Goal: Navigation & Orientation: Find specific page/section

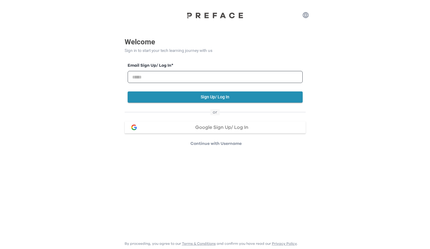
click at [191, 128] on div "Google Sign Up/ Log In" at bounding box center [222, 127] width 158 height 5
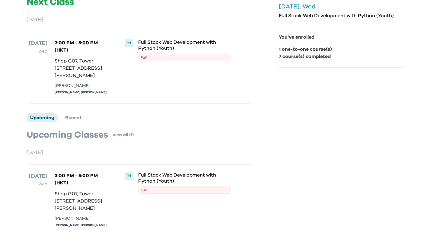
scroll to position [104, 0]
click at [80, 115] on span "Recent" at bounding box center [73, 117] width 17 height 5
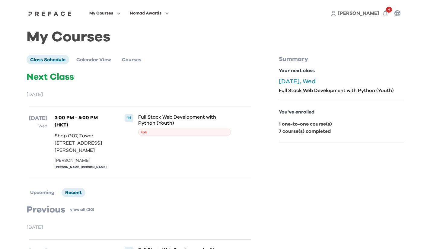
scroll to position [0, 0]
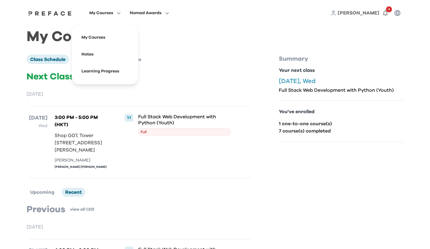
click at [95, 56] on span at bounding box center [105, 54] width 57 height 17
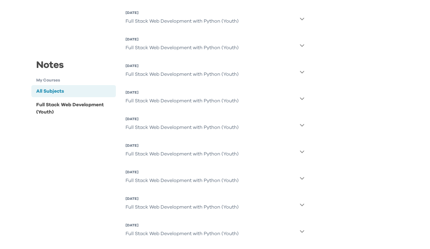
scroll to position [689, 0]
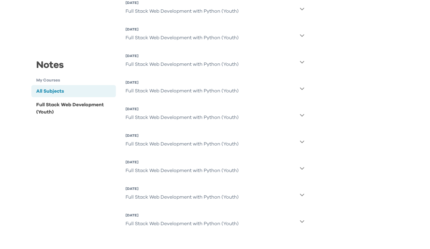
click at [301, 222] on icon "button" at bounding box center [302, 221] width 5 height 5
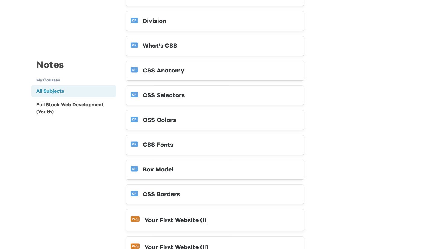
scroll to position [1235, 0]
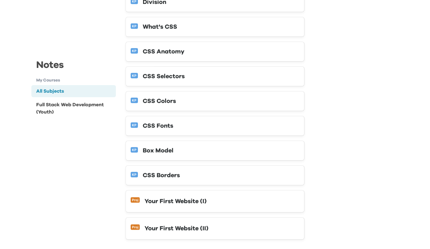
click at [182, 224] on div "Your First Website (II)" at bounding box center [221, 229] width 155 height 10
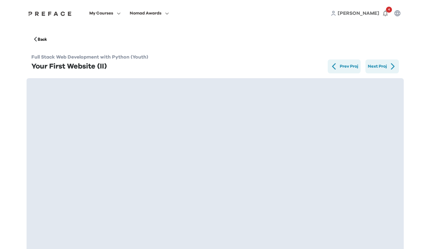
scroll to position [68, 0]
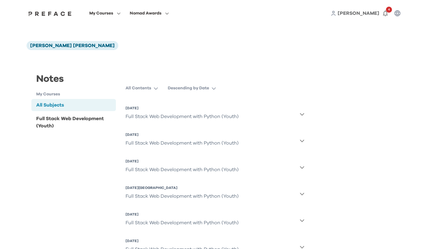
click at [302, 115] on icon "button" at bounding box center [302, 114] width 4 height 2
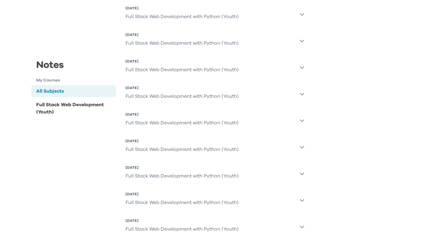
scroll to position [696, 0]
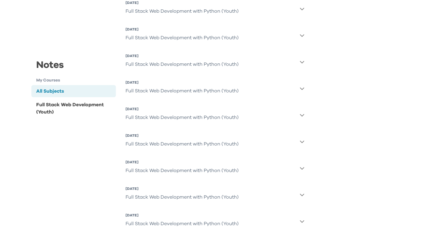
click at [303, 143] on icon "button" at bounding box center [302, 141] width 5 height 5
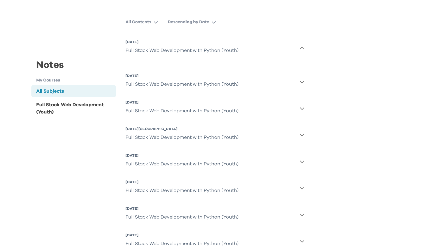
scroll to position [0, 0]
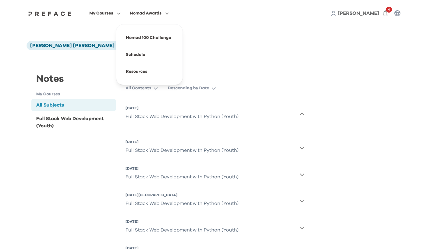
click at [150, 38] on span at bounding box center [149, 37] width 57 height 17
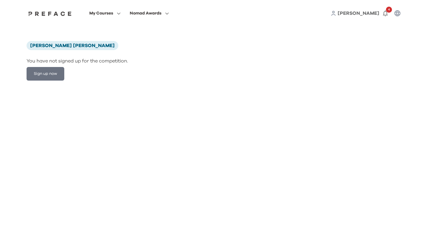
click at [364, 18] on div "Chloe 4" at bounding box center [367, 13] width 73 height 12
click at [365, 14] on span "Chloe" at bounding box center [359, 13] width 42 height 5
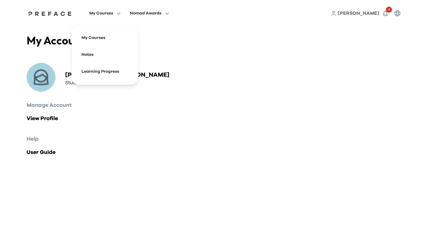
click at [99, 74] on span at bounding box center [105, 71] width 57 height 17
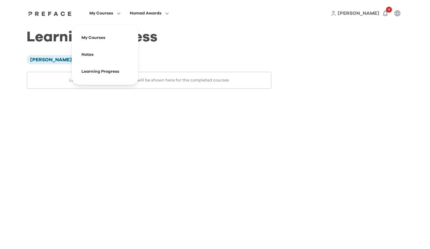
click at [105, 14] on span "My Courses" at bounding box center [101, 13] width 24 height 7
click at [100, 40] on span at bounding box center [105, 37] width 57 height 17
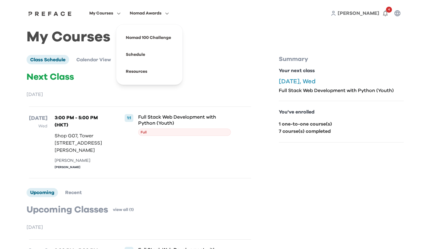
click at [138, 14] on span "Nomad Awards" at bounding box center [146, 13] width 32 height 7
click at [145, 40] on span at bounding box center [149, 37] width 57 height 17
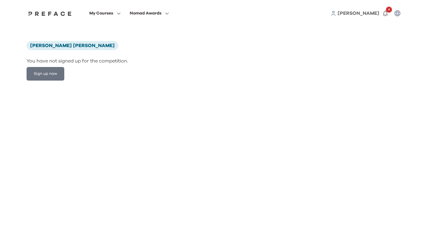
click at [51, 75] on button "Sign up now" at bounding box center [46, 74] width 38 height 14
